Goal: Task Accomplishment & Management: Manage account settings

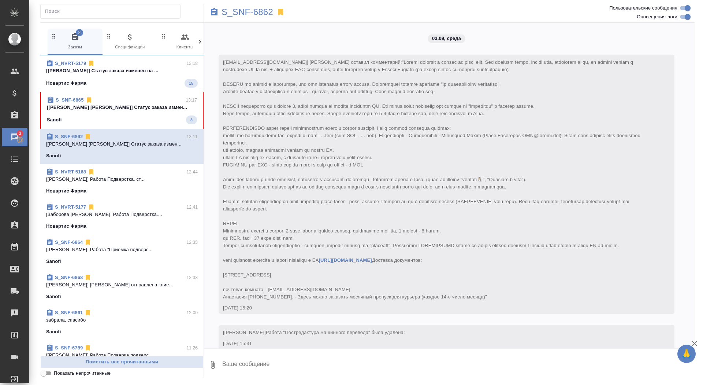
scroll to position [2193, 0]
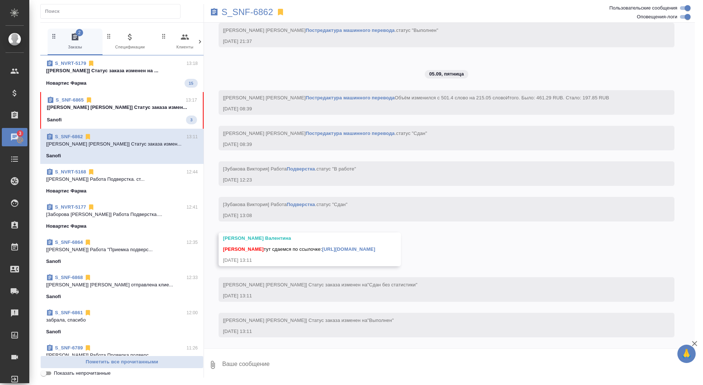
click at [346, 246] on link "https://drive.awatera.com/apps/files/files/10280878?dir=/Shares/Sanofi/Orders/S…" at bounding box center [348, 248] width 53 height 5
click at [293, 360] on textarea at bounding box center [459, 364] width 474 height 25
type textarea "забрала, спасибо)"
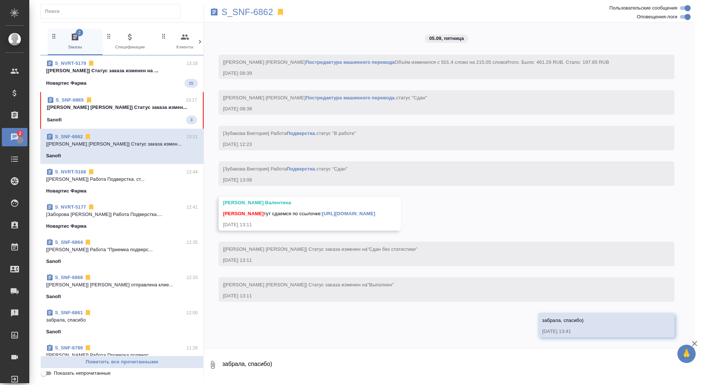
scroll to position [2228, 0]
click at [233, 9] on p "S_SNF-6862" at bounding box center [248, 11] width 52 height 7
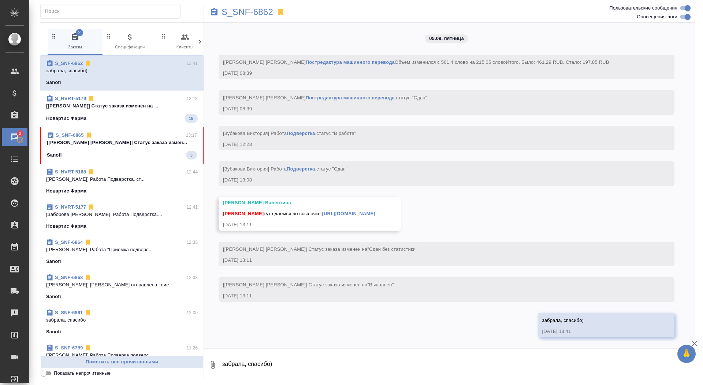
click at [181, 143] on p "[Горшкова Валентина] Статус заказа измен..." at bounding box center [122, 142] width 150 height 7
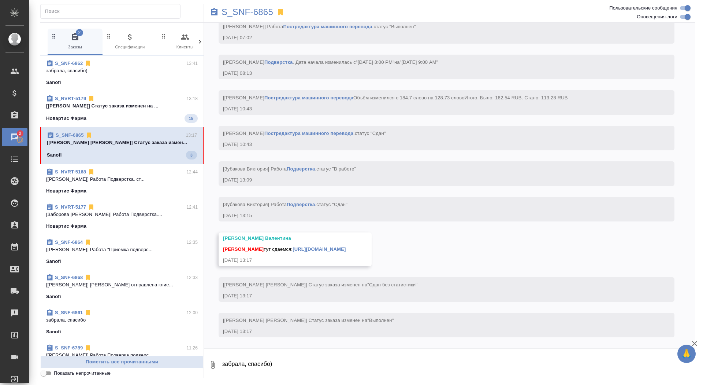
scroll to position [2060, 0]
click at [297, 370] on textarea "забрала, спасибо)" at bounding box center [459, 364] width 474 height 25
type textarea "спасибо, забрала"
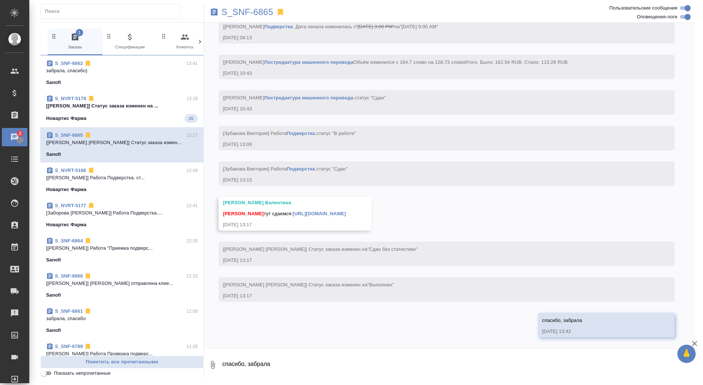
scroll to position [2096, 0]
click at [346, 211] on link "https://drive.awatera.com/apps/files/files/10287812?dir=/Shares/Sanofi/Orders/S…" at bounding box center [319, 213] width 53 height 5
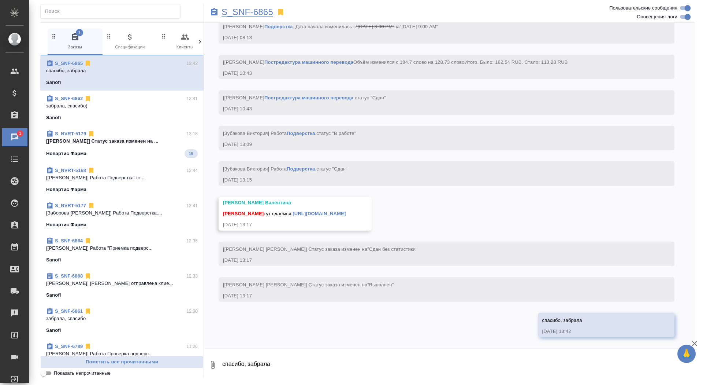
click at [261, 11] on p "S_SNF-6865" at bounding box center [248, 11] width 52 height 7
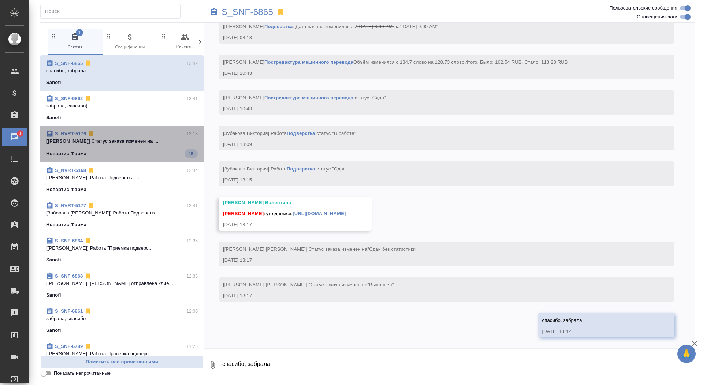
click at [140, 157] on div "S_NVRT-5179 13:18 [Грабко Мария] Статус заказа изменен на ... Новартис Фарма 15" at bounding box center [121, 144] width 163 height 37
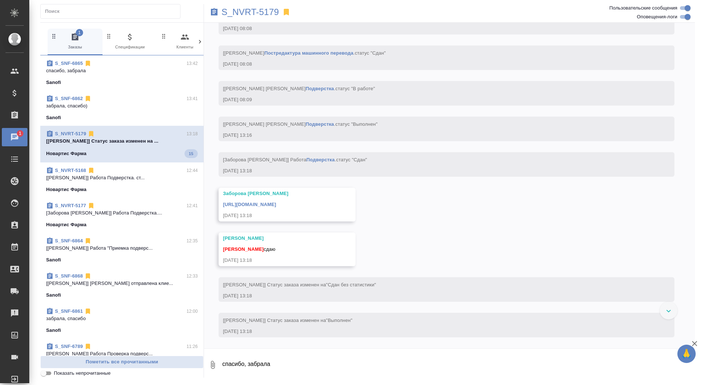
scroll to position [4468, 0]
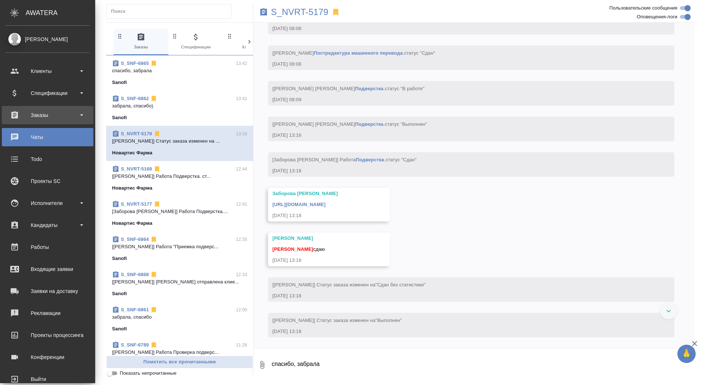
click at [13, 119] on div "Заказы" at bounding box center [47, 114] width 84 height 11
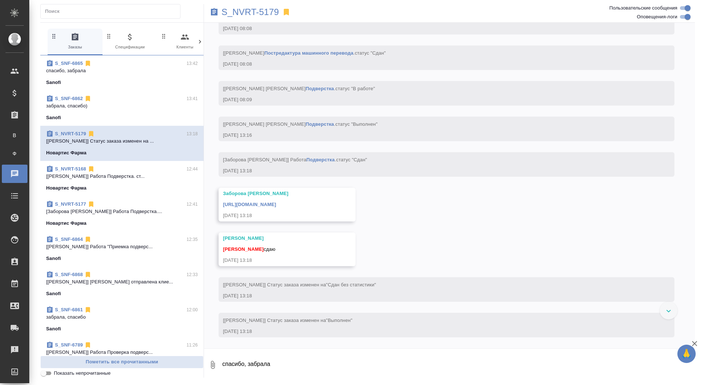
click at [13, 142] on link "В Все заказы" at bounding box center [14, 135] width 18 height 15
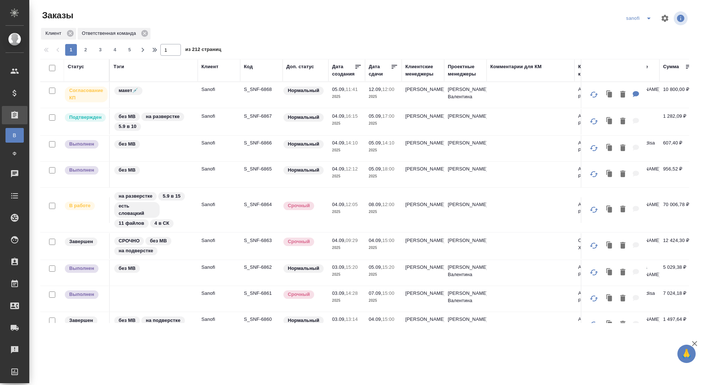
click at [74, 68] on div "Статус" at bounding box center [76, 66] width 16 height 7
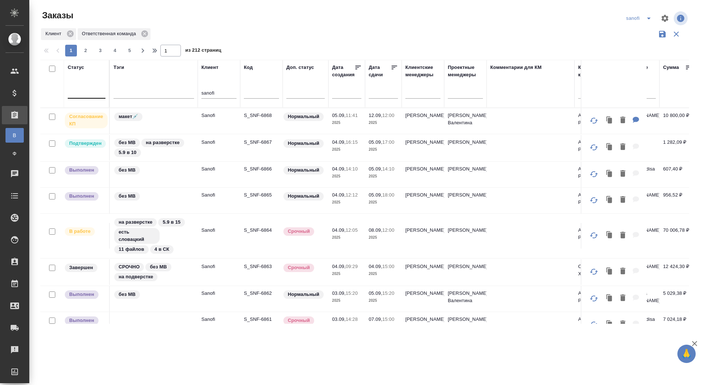
click at [81, 93] on div at bounding box center [87, 91] width 38 height 11
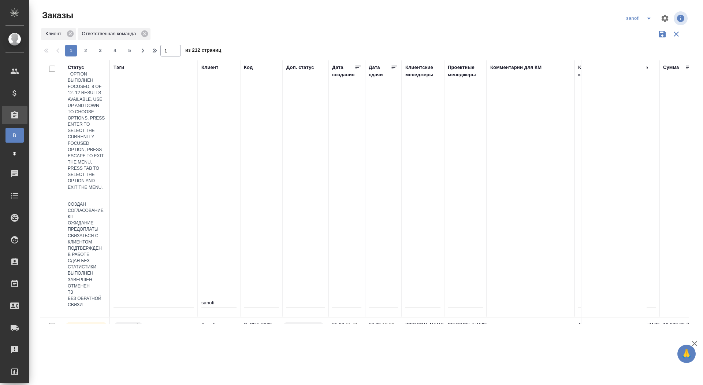
click at [105, 270] on div "Выполнен" at bounding box center [87, 273] width 38 height 6
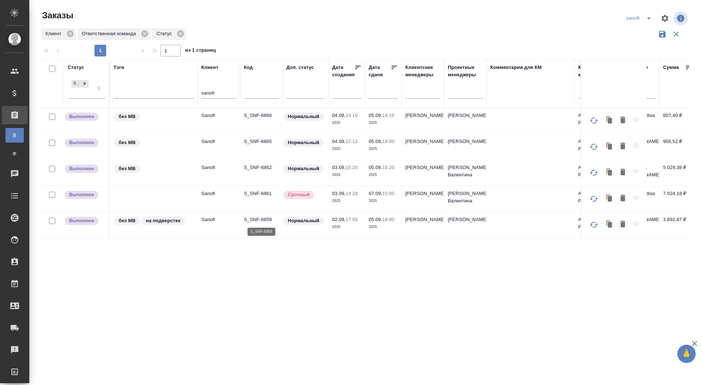
click at [251, 220] on p "S_SNF-6859" at bounding box center [261, 219] width 35 height 7
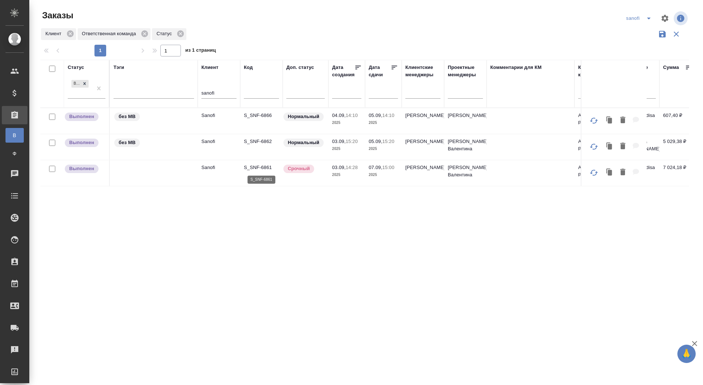
click at [260, 166] on p "S_SNF-6861" at bounding box center [261, 167] width 35 height 7
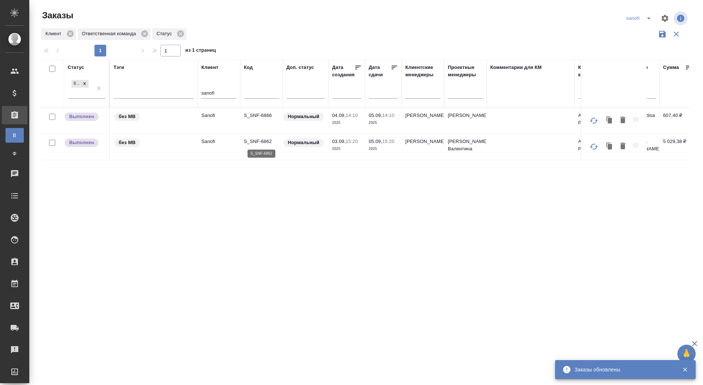
click at [253, 139] on p "S_SNF-6862" at bounding box center [261, 141] width 35 height 7
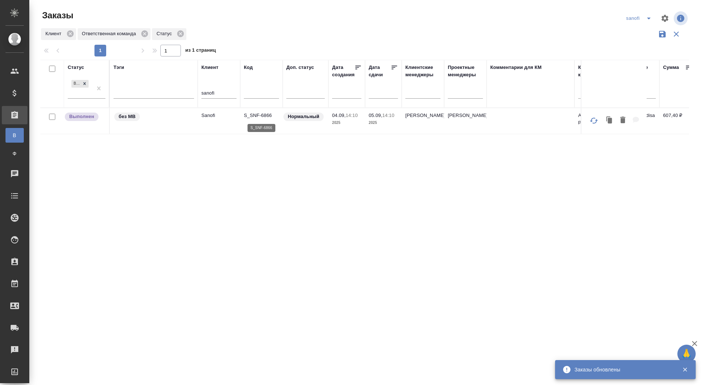
click at [268, 115] on p "S_SNF-6866" at bounding box center [261, 115] width 35 height 7
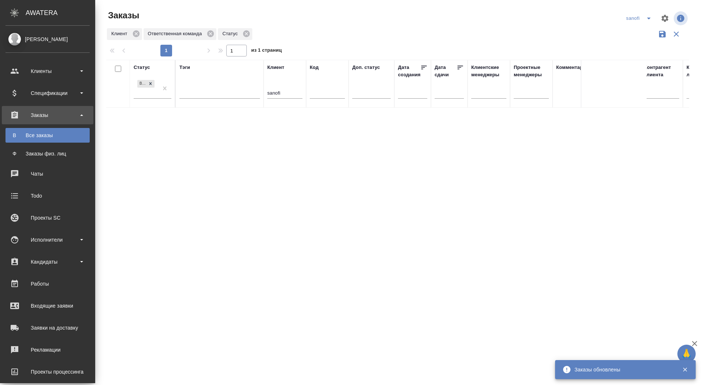
click at [22, 117] on div "Заказы" at bounding box center [47, 114] width 84 height 11
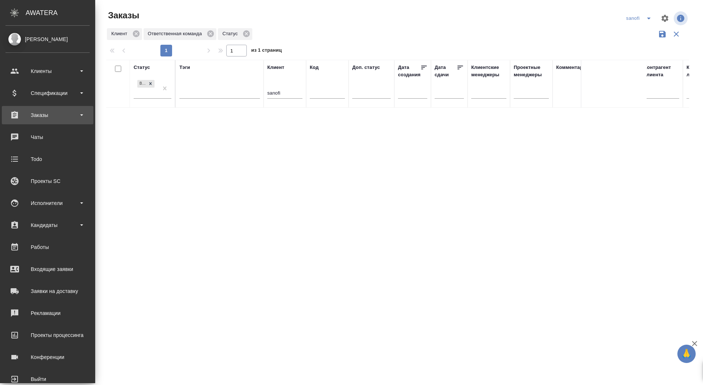
click at [18, 115] on div "Заказы" at bounding box center [47, 114] width 84 height 11
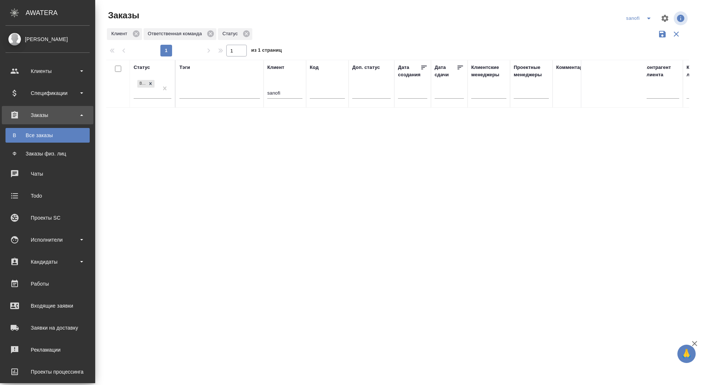
click at [18, 135] on div "Все заказы" at bounding box center [47, 134] width 77 height 7
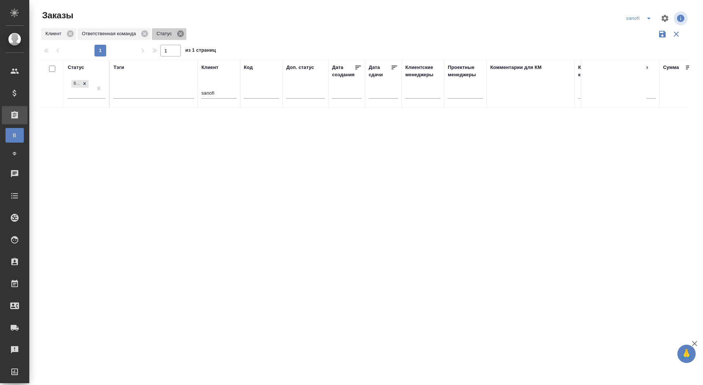
click at [182, 34] on icon at bounding box center [180, 33] width 7 height 7
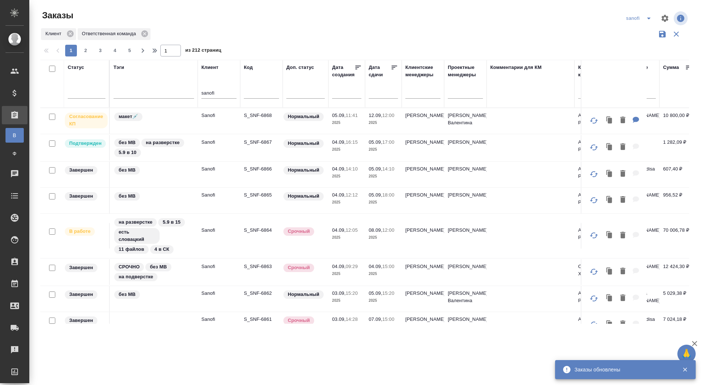
click at [270, 116] on p "S_SNF-6868" at bounding box center [261, 115] width 35 height 7
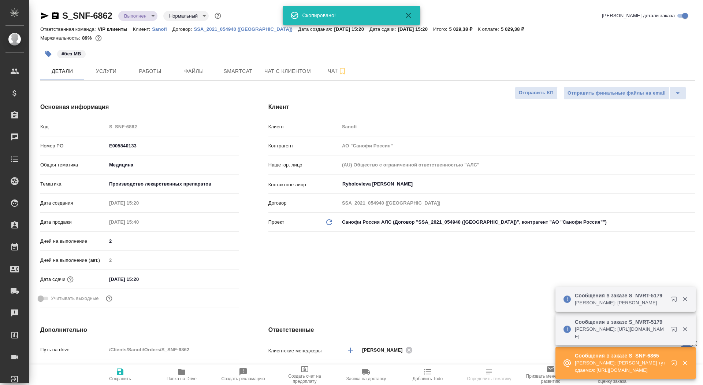
select select "RU"
type input "[PERSON_NAME]"
select select "RU"
type textarea "x"
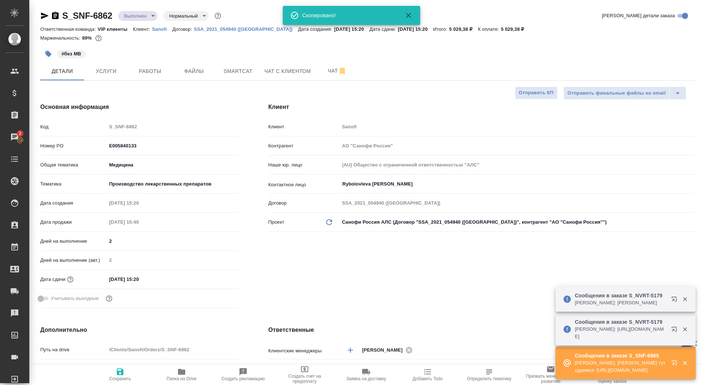
type textarea "x"
click at [216, 68] on button "Smartcat" at bounding box center [238, 71] width 44 height 18
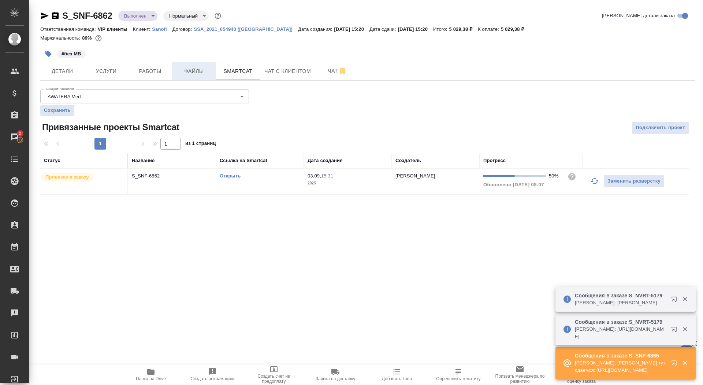
click at [194, 71] on span "Файлы" at bounding box center [194, 71] width 35 height 9
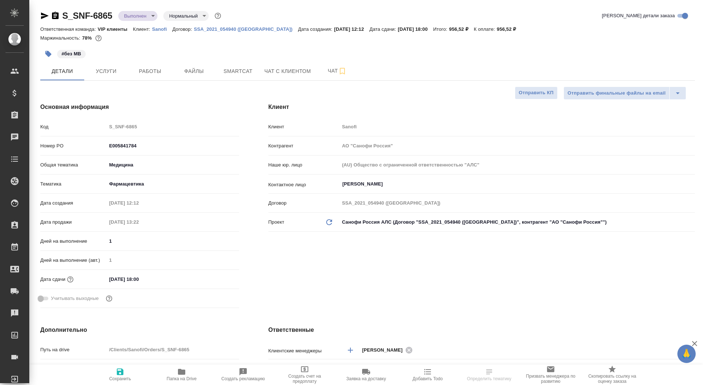
select select "RU"
click at [55, 15] on icon "button" at bounding box center [55, 15] width 9 height 9
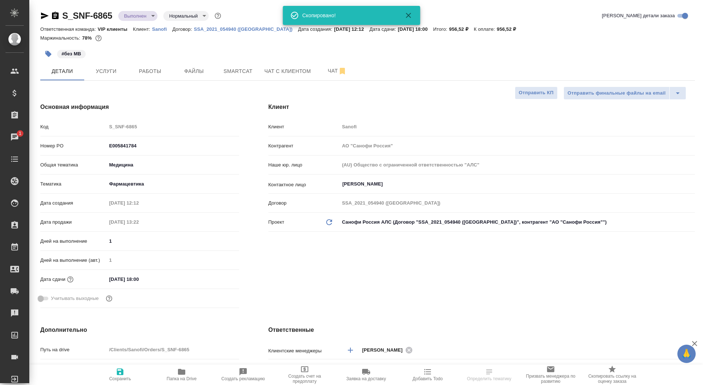
select select "RU"
type textarea "x"
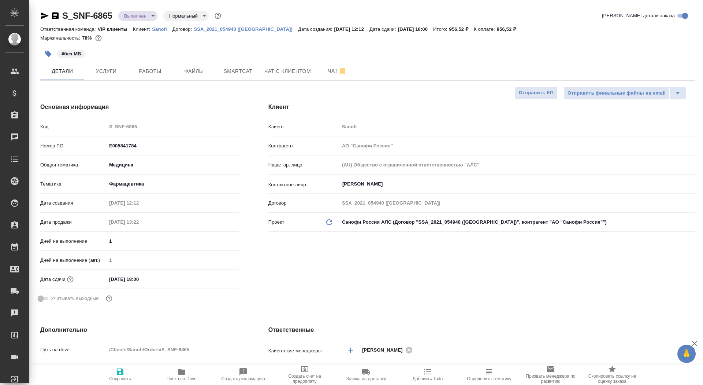
type textarea "x"
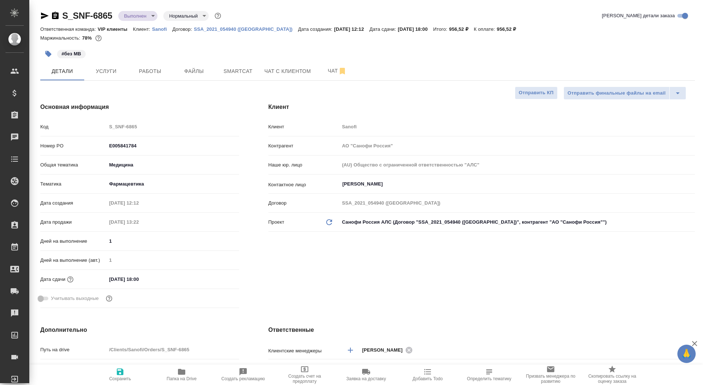
type textarea "x"
click at [323, 69] on span "Чат" at bounding box center [337, 70] width 35 height 9
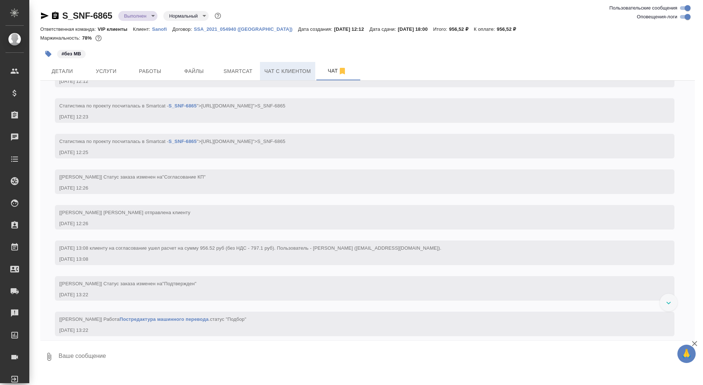
scroll to position [338, 0]
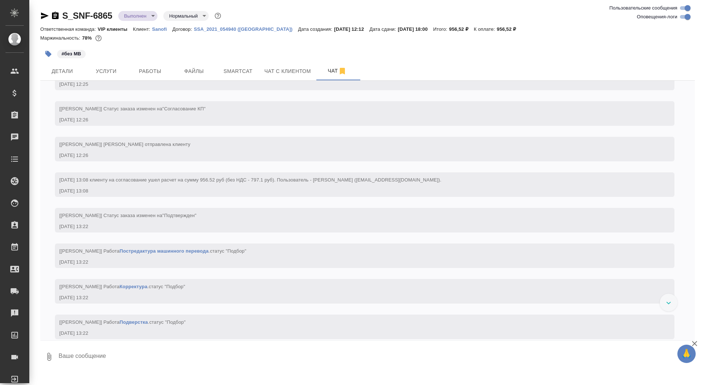
click at [54, 17] on icon "button" at bounding box center [55, 15] width 9 height 9
click at [132, 18] on body "🙏 .cls-1 fill:#fff; AWATERA Saydasheva Dilyara Клиенты Спецификации Заказы 0 Ча…" at bounding box center [351, 192] width 703 height 385
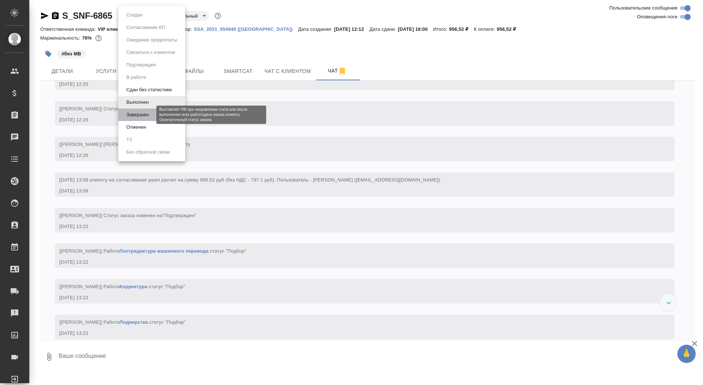
click at [143, 115] on button "Завершен" at bounding box center [137, 115] width 27 height 8
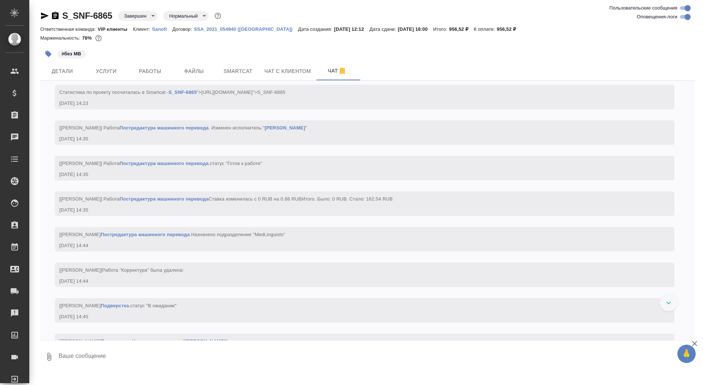
scroll to position [1944, 0]
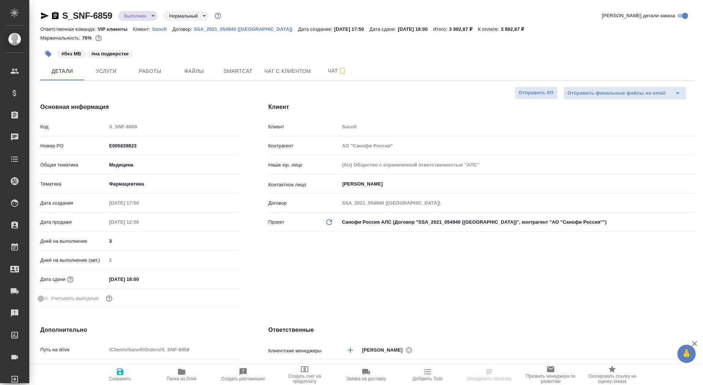
select select "RU"
click at [323, 74] on span "Чат" at bounding box center [337, 70] width 35 height 9
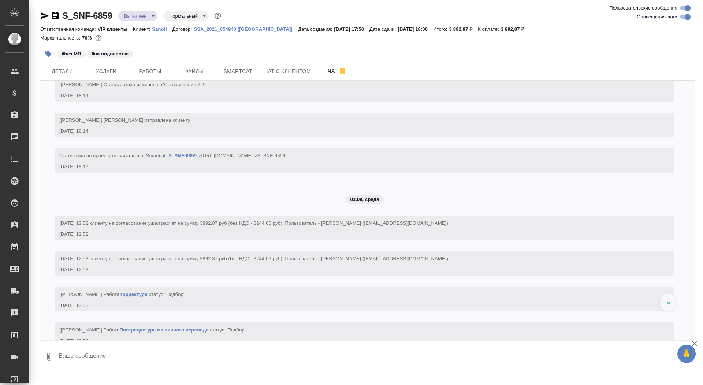
scroll to position [372, 0]
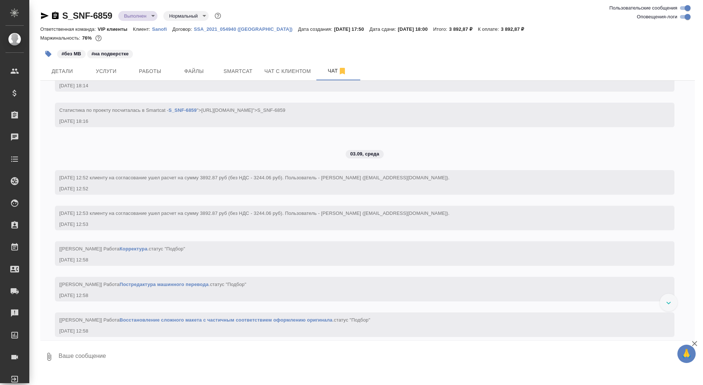
click at [54, 15] on icon "button" at bounding box center [55, 15] width 9 height 9
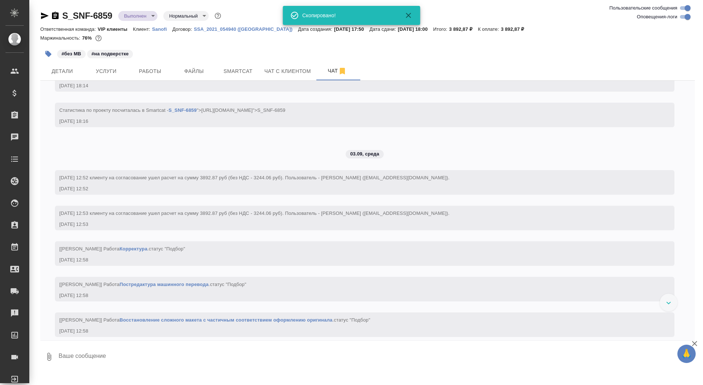
click at [134, 18] on body "🙏 .cls-1 fill:#fff; AWATERA Saydasheva Dilyara Клиенты Спецификации Заказы 0 Ча…" at bounding box center [351, 192] width 703 height 385
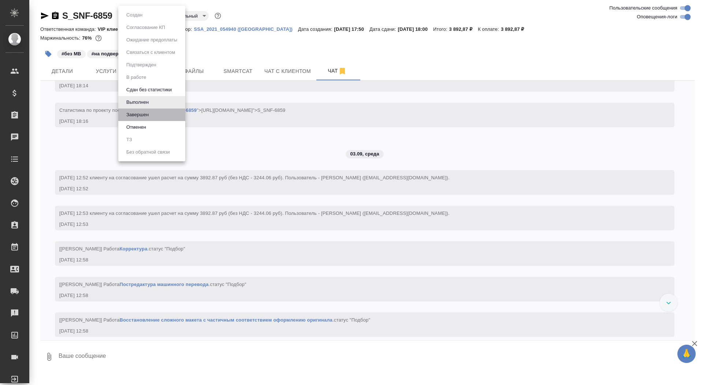
click at [156, 119] on li "Завершен" at bounding box center [151, 114] width 67 height 12
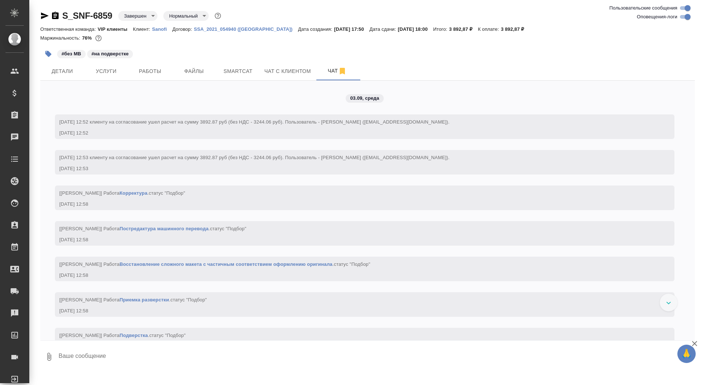
scroll to position [1054, 0]
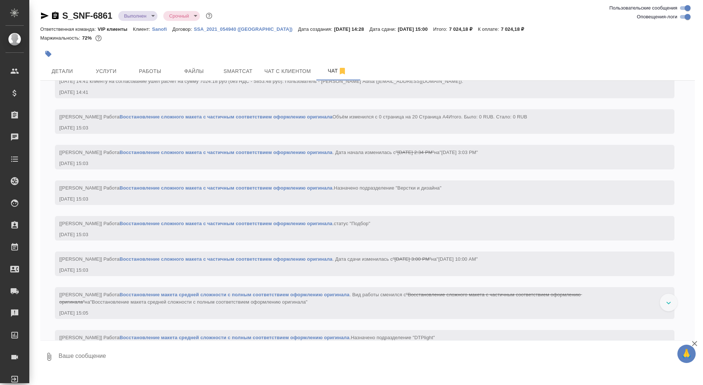
scroll to position [641, 0]
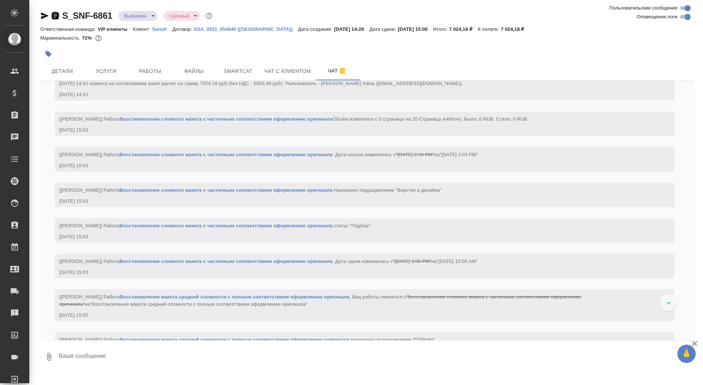
click at [53, 16] on icon "button" at bounding box center [55, 15] width 7 height 7
click at [152, 14] on body "🙏 .cls-1 fill:#fff; AWATERA Saydasheva Dilyara Клиенты Спецификации Заказы 0 Ча…" at bounding box center [351, 192] width 703 height 385
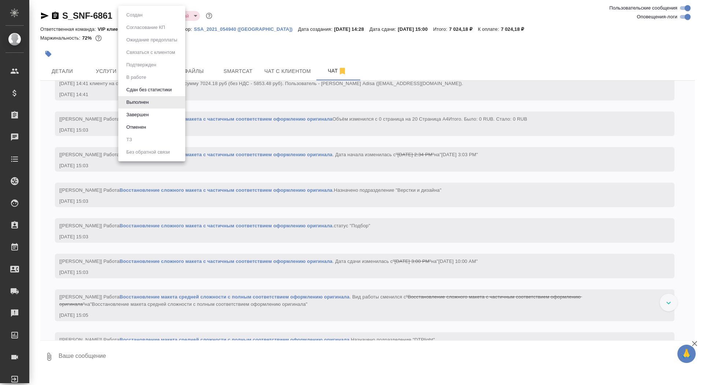
click at [155, 114] on li "Завершен" at bounding box center [151, 114] width 67 height 12
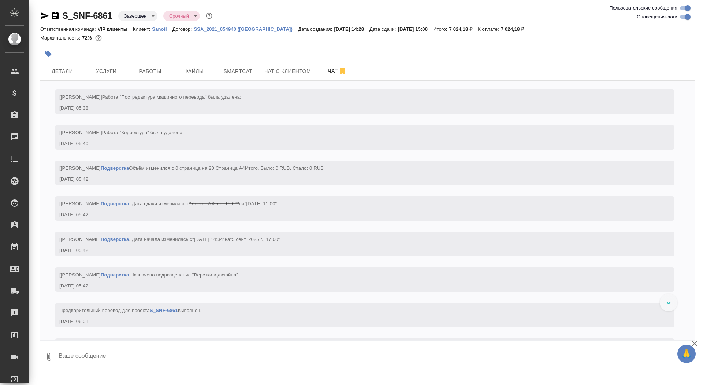
scroll to position [3145, 0]
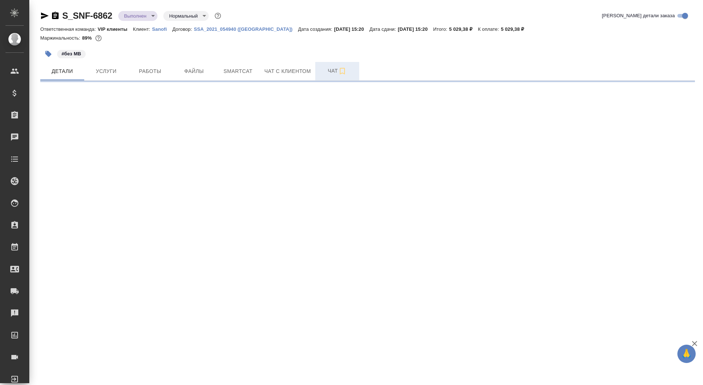
select select "RU"
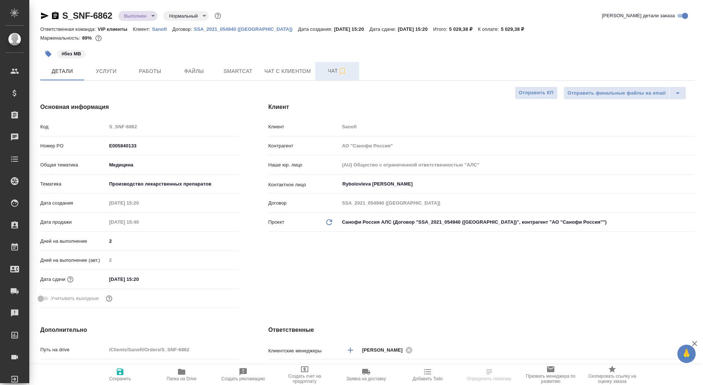
type textarea "x"
click at [328, 70] on span "Чат" at bounding box center [337, 70] width 35 height 9
type textarea "x"
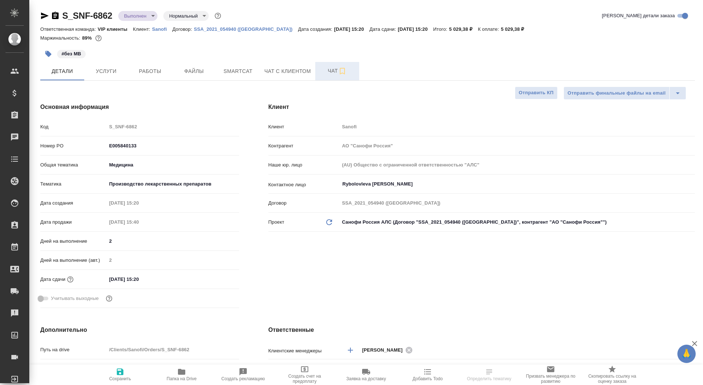
type textarea "x"
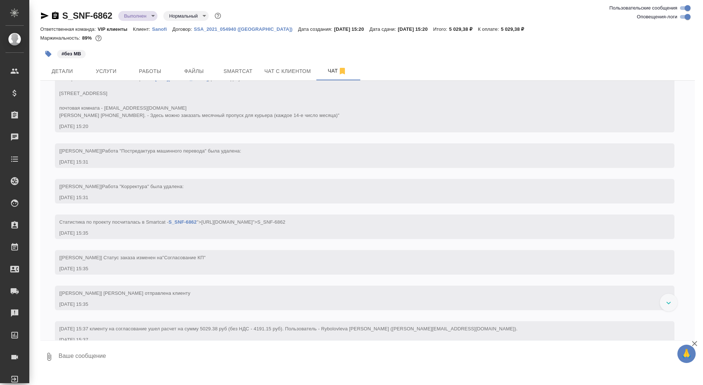
scroll to position [357, 0]
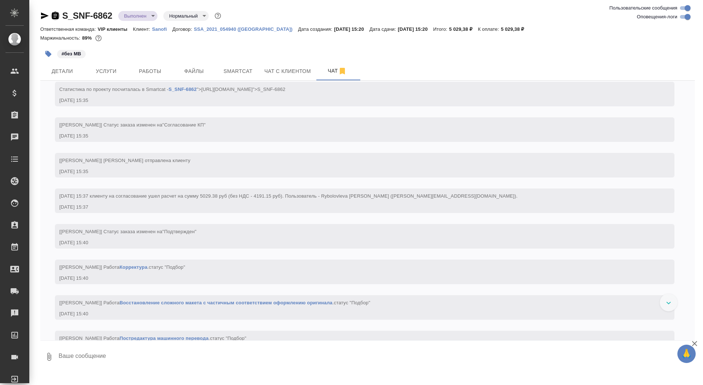
click at [55, 13] on icon "button" at bounding box center [55, 15] width 7 height 7
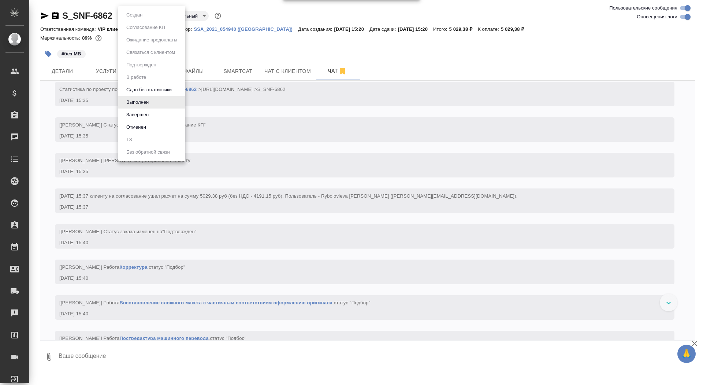
click at [146, 18] on body "🙏 .cls-1 fill:#fff; AWATERA Saydasheva Dilyara Клиенты Спецификации Заказы 0 Ча…" at bounding box center [351, 192] width 703 height 385
click at [154, 114] on li "Завершен" at bounding box center [151, 114] width 67 height 12
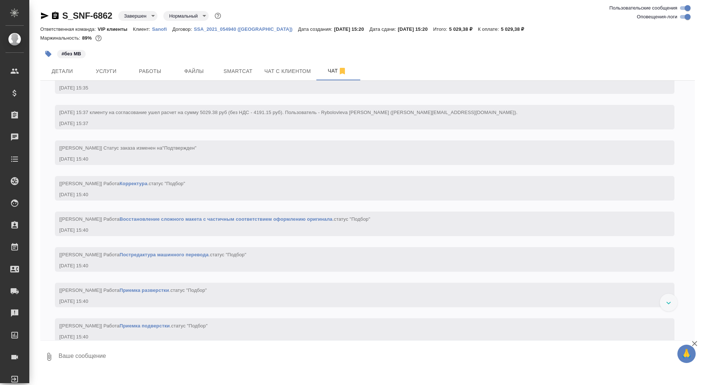
scroll to position [443, 0]
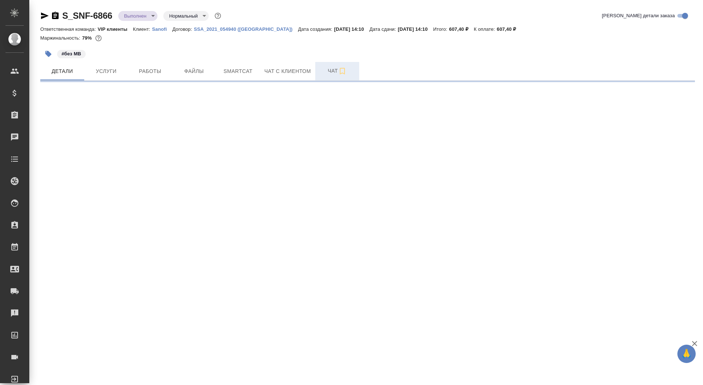
select select "RU"
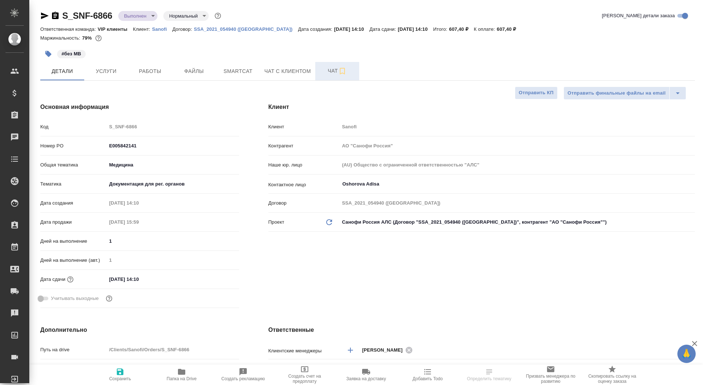
type textarea "x"
click at [326, 71] on span "Чат" at bounding box center [337, 70] width 35 height 9
type textarea "x"
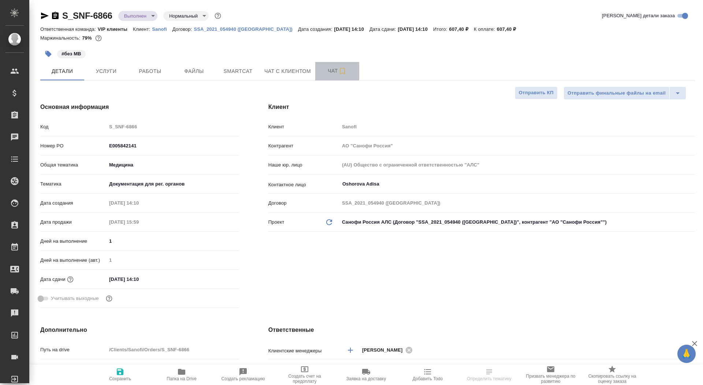
type textarea "x"
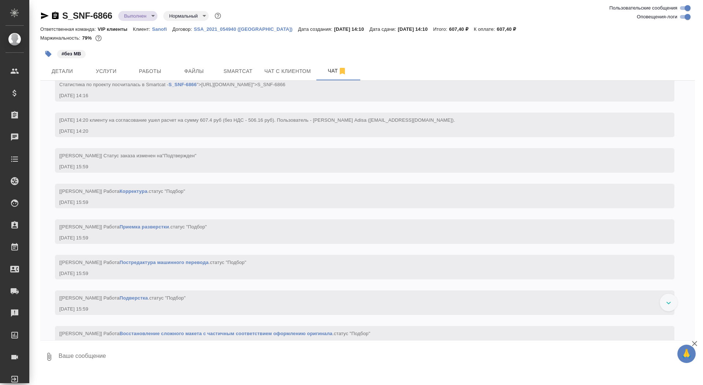
scroll to position [326, 0]
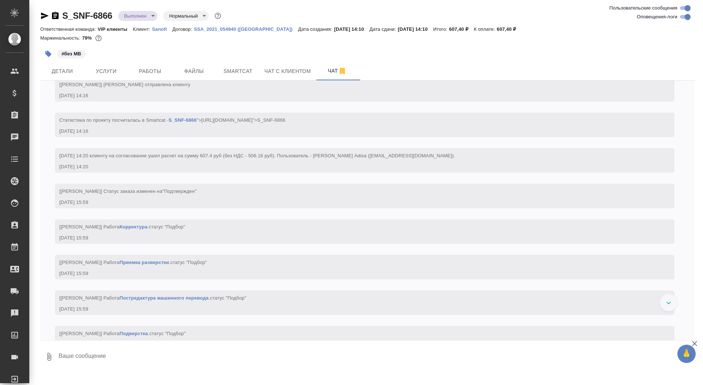
click at [56, 14] on icon "button" at bounding box center [55, 15] width 7 height 7
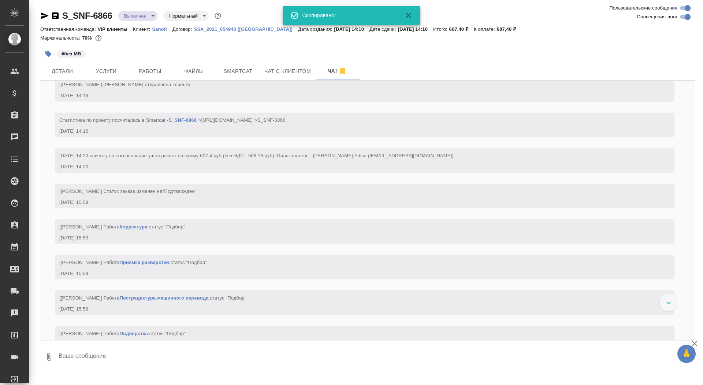
click at [142, 14] on body "🙏 .cls-1 fill:#fff; AWATERA Saydasheva Dilyara Клиенты Спецификации Заказы 0 Ча…" at bounding box center [351, 192] width 703 height 385
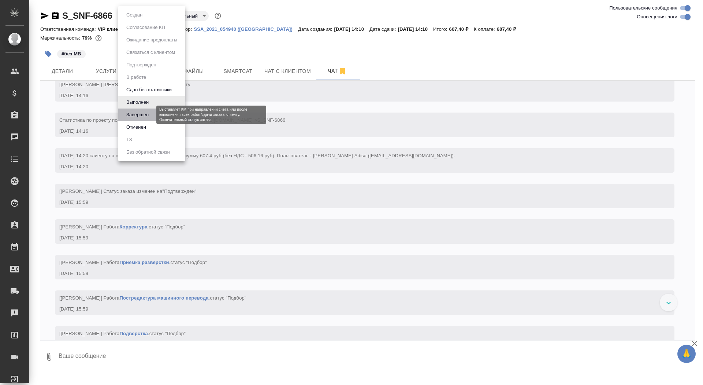
click at [141, 114] on button "Завершен" at bounding box center [137, 115] width 27 height 8
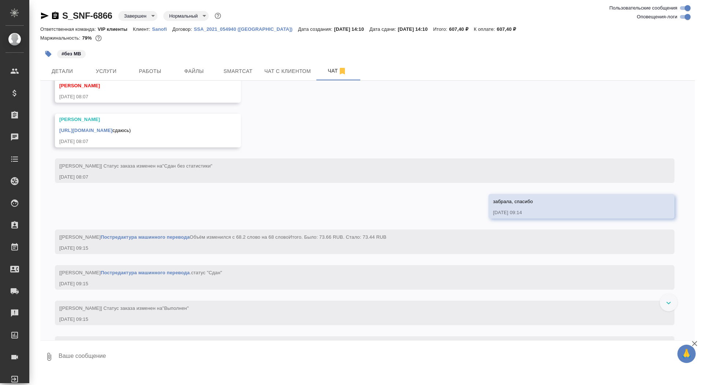
scroll to position [2127, 0]
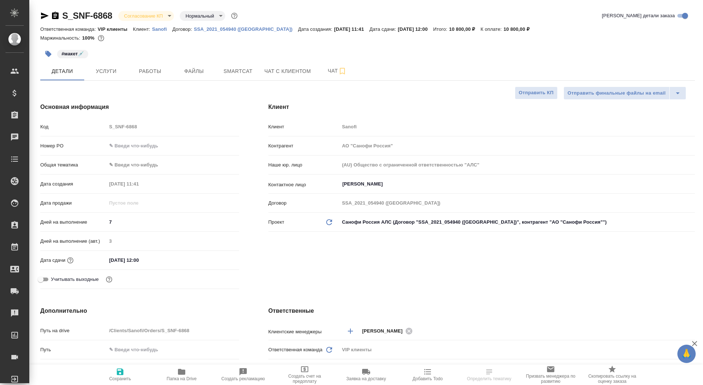
select select "RU"
click at [326, 68] on span "Чат" at bounding box center [337, 70] width 35 height 9
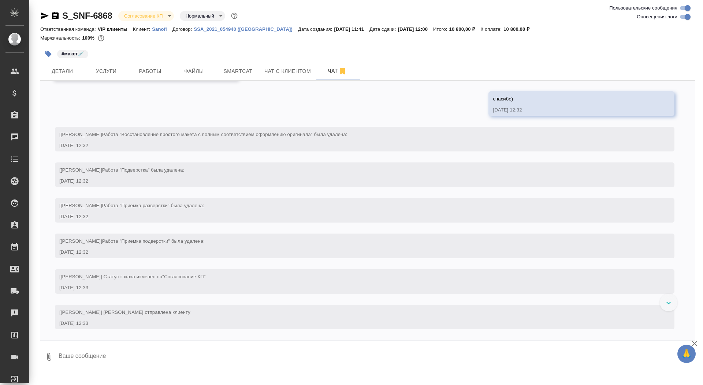
scroll to position [555, 0]
